Goal: Obtain resource: Download file/media

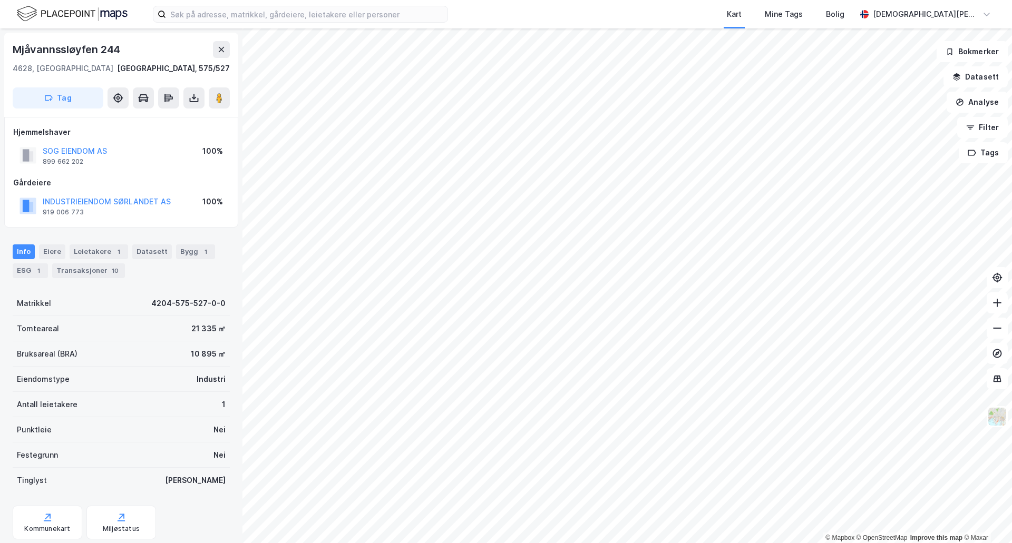
click at [229, 88] on div "Tag" at bounding box center [121, 97] width 217 height 21
click at [220, 96] on image at bounding box center [219, 98] width 6 height 11
click at [25, 270] on div "ESG 1" at bounding box center [30, 271] width 35 height 15
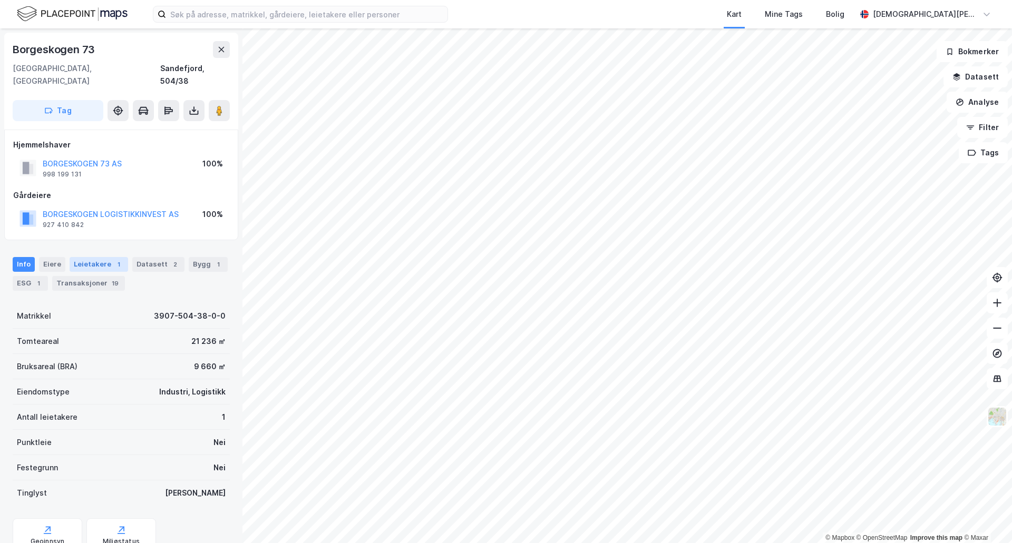
click at [80, 257] on div "Leietakere 1" at bounding box center [99, 264] width 59 height 15
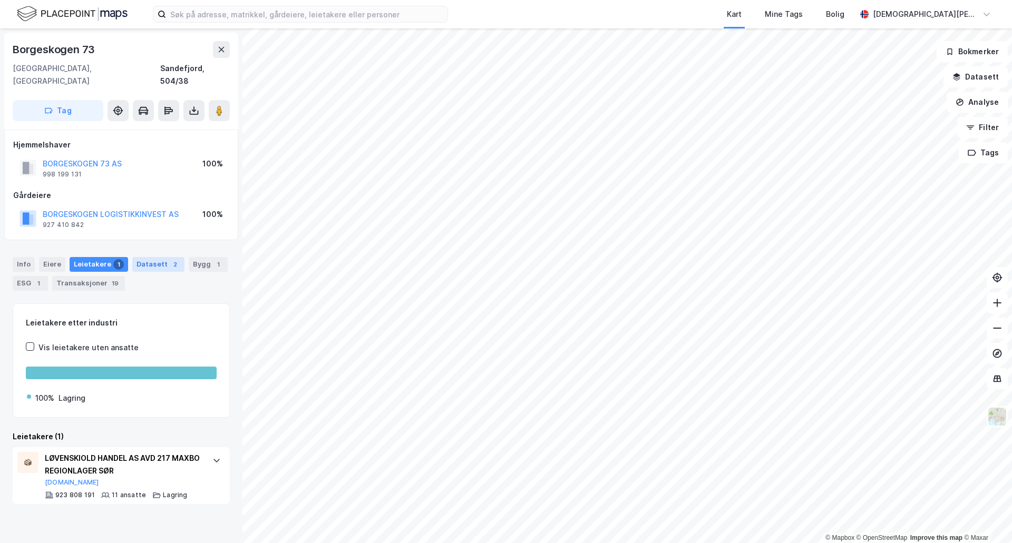
click at [149, 257] on div "Datasett 2" at bounding box center [158, 264] width 52 height 15
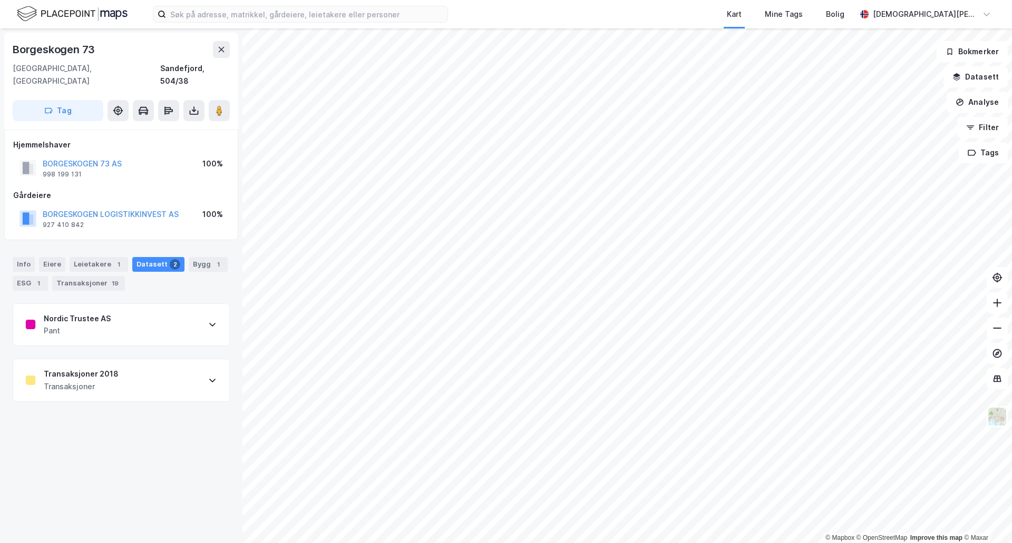
click at [142, 318] on div "Nordic Trustee AS Pant" at bounding box center [121, 325] width 216 height 42
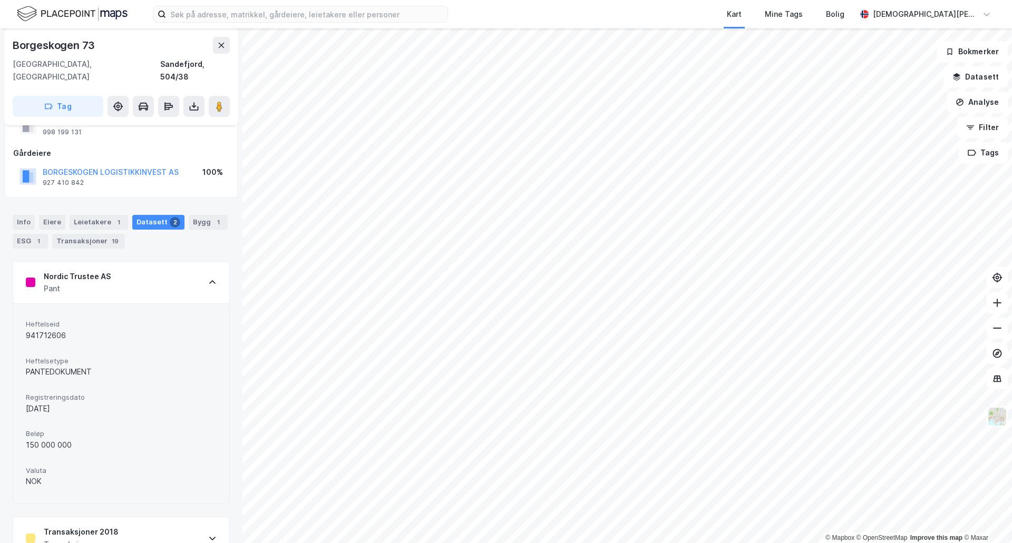
scroll to position [59, 0]
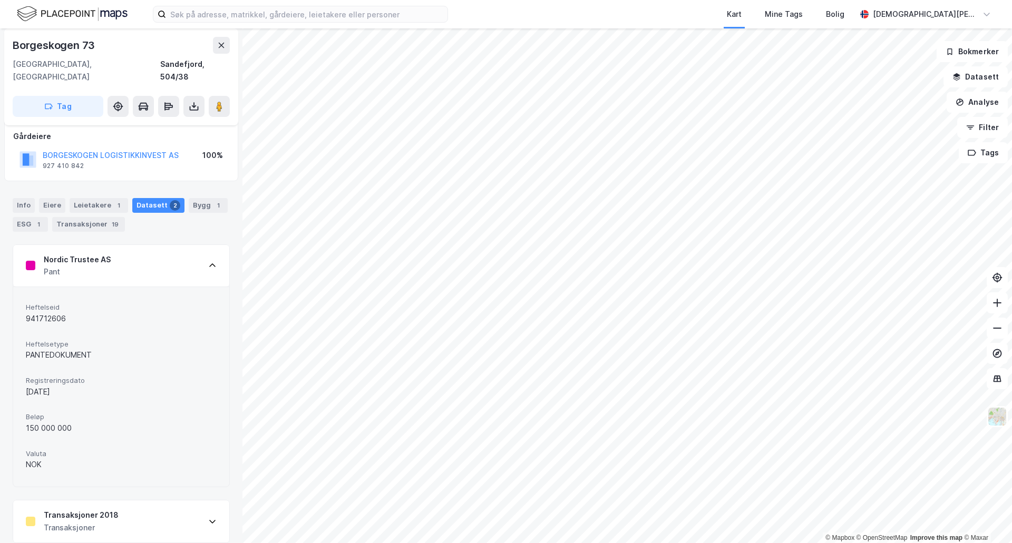
click at [52, 386] on div "17/11/2021" at bounding box center [121, 392] width 191 height 13
click at [62, 376] on span "Registreringsdato" at bounding box center [121, 380] width 191 height 9
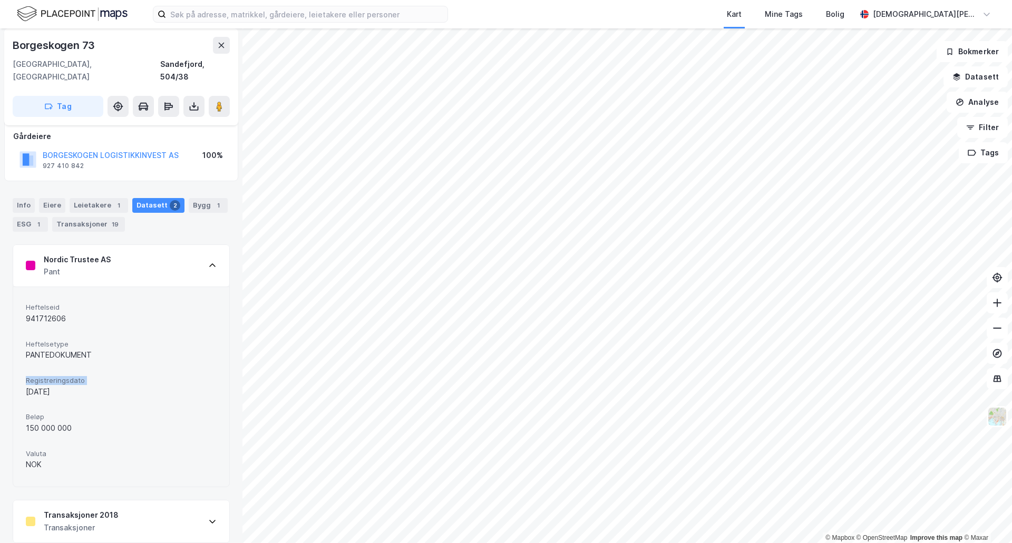
click at [62, 376] on span "Registreringsdato" at bounding box center [121, 380] width 191 height 9
click at [57, 422] on div "150 000 000" at bounding box center [121, 428] width 191 height 13
click at [63, 349] on div "PANTEDOKUMENT" at bounding box center [121, 355] width 191 height 13
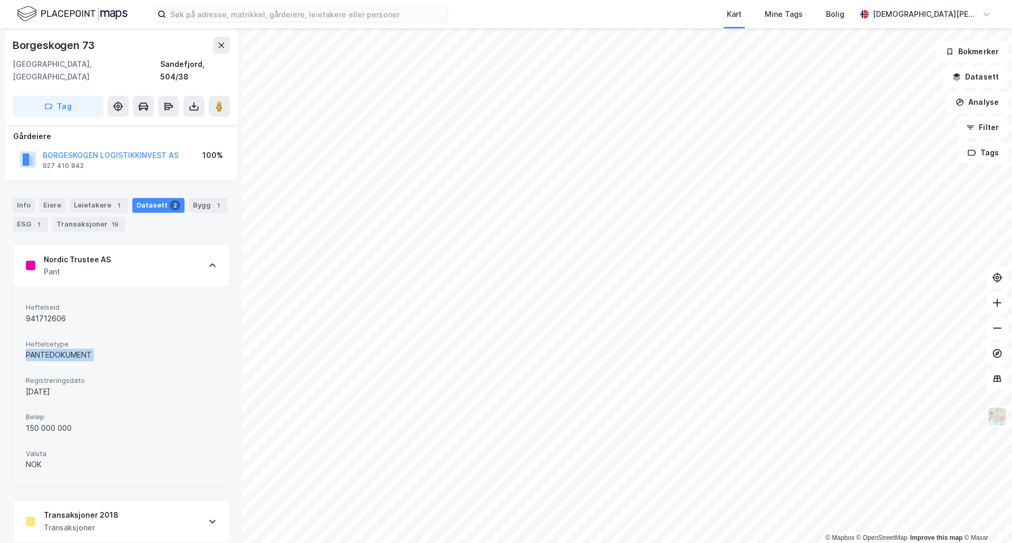
click at [63, 349] on div "PANTEDOKUMENT" at bounding box center [121, 355] width 191 height 13
click at [64, 313] on div "941712606" at bounding box center [121, 319] width 191 height 13
click at [62, 313] on div "941712606" at bounding box center [121, 319] width 191 height 13
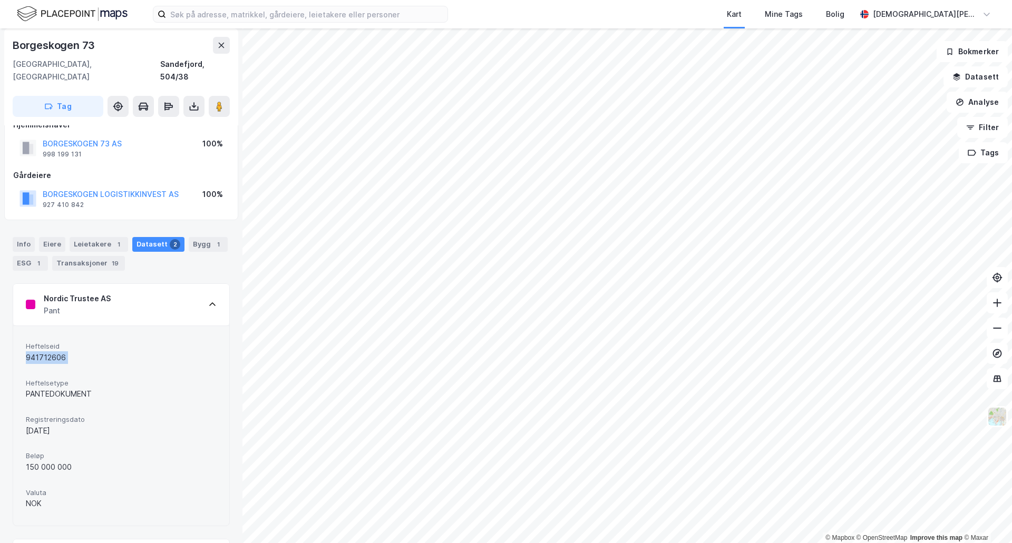
scroll to position [0, 0]
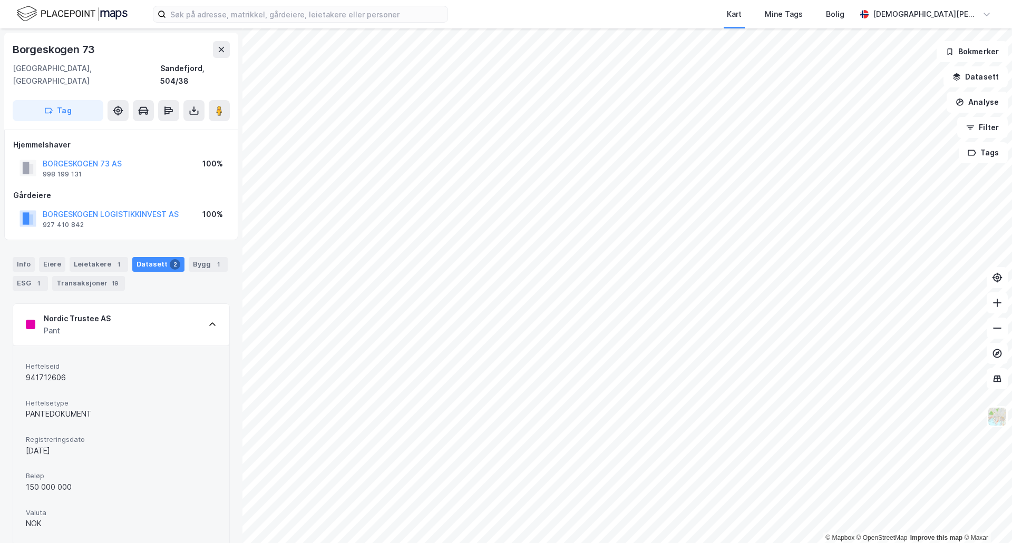
click at [206, 245] on div "Info Eiere Leietakere 1 Datasett 2 Bygg 1 ESG 1 Transaksjoner 19" at bounding box center [121, 270] width 242 height 51
click at [200, 257] on div "Bygg 1" at bounding box center [208, 264] width 39 height 15
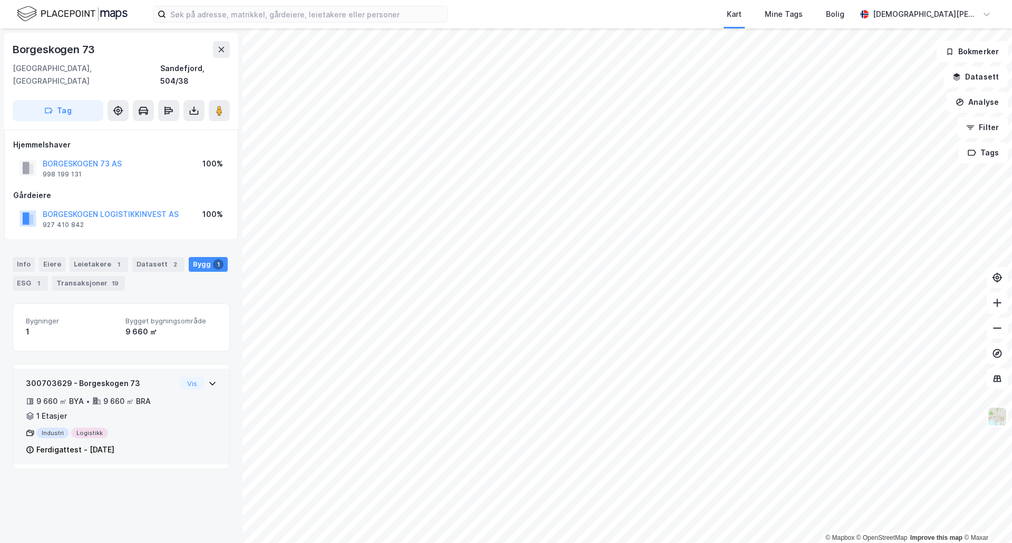
click at [208, 379] on icon at bounding box center [212, 383] width 8 height 8
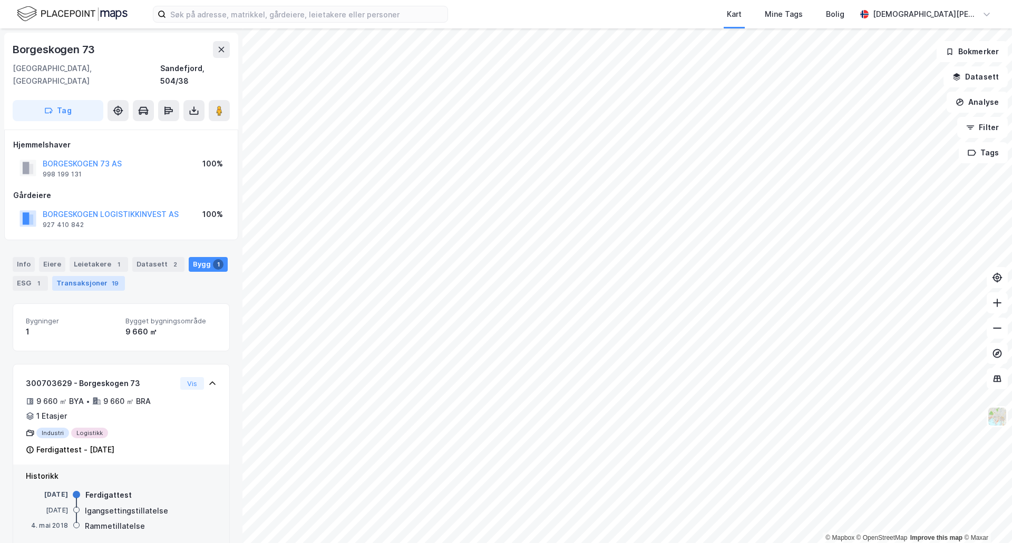
click at [103, 276] on div "Transaksjoner 19" at bounding box center [88, 283] width 73 height 15
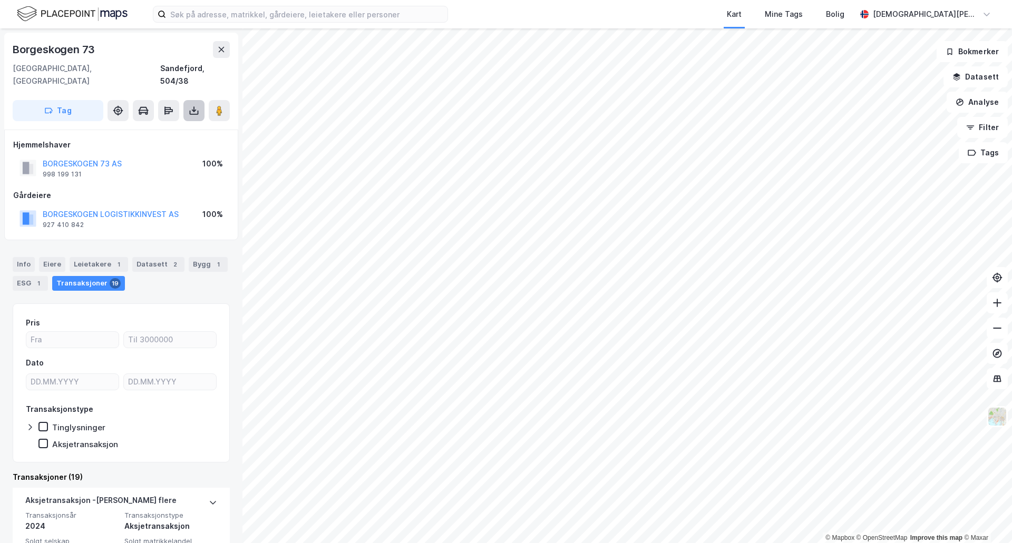
click at [193, 111] on icon at bounding box center [194, 113] width 9 height 4
click at [161, 128] on div "Last ned grunnbok" at bounding box center [141, 132] width 61 height 8
